Goal: Find specific page/section: Find specific page/section

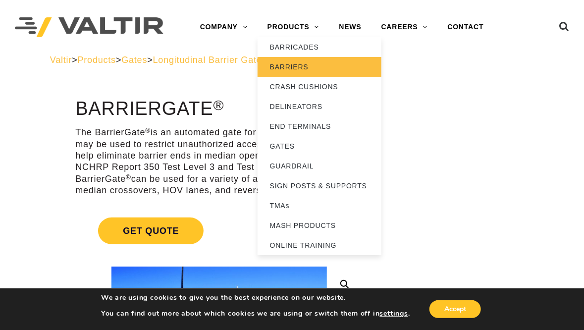
click at [292, 68] on link "BARRIERS" at bounding box center [320, 67] width 124 height 20
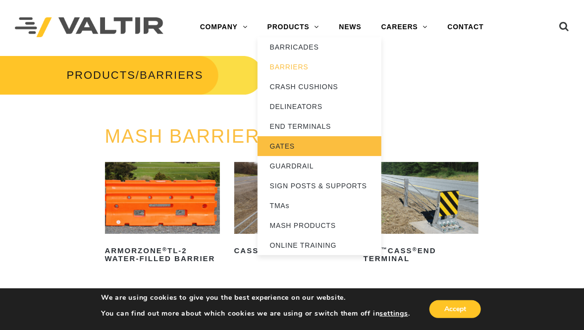
click at [284, 144] on link "GATES" at bounding box center [320, 146] width 124 height 20
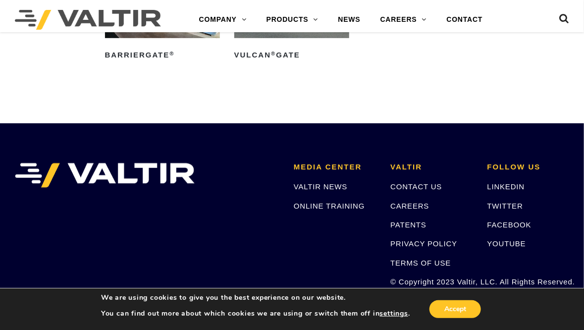
scroll to position [203, 0]
